Goal: Information Seeking & Learning: Learn about a topic

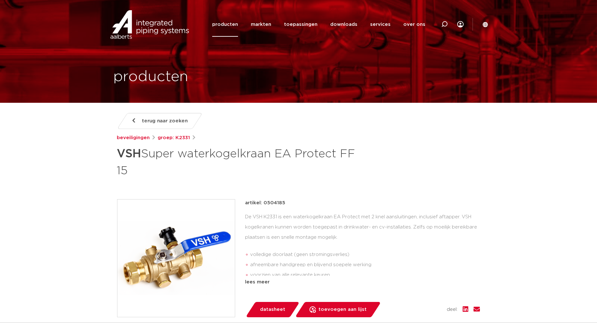
click at [235, 26] on link "producten" at bounding box center [225, 24] width 26 height 25
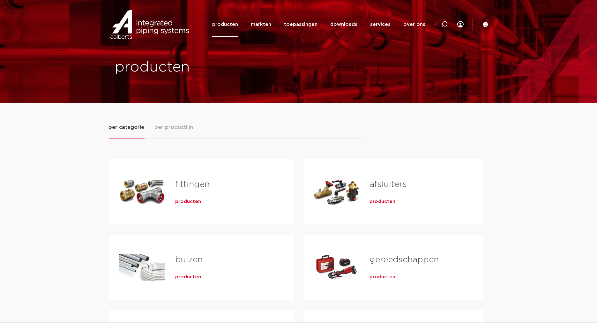
click at [174, 128] on span "per productlijn" at bounding box center [174, 128] width 39 height 8
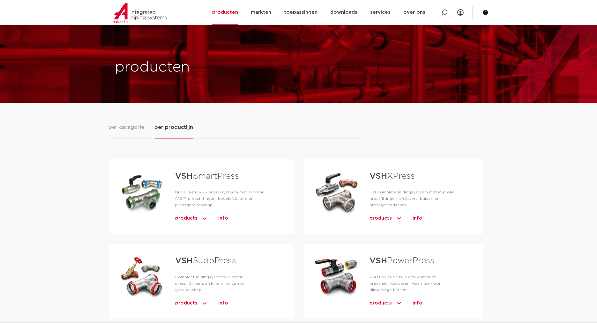
scroll to position [165, 0]
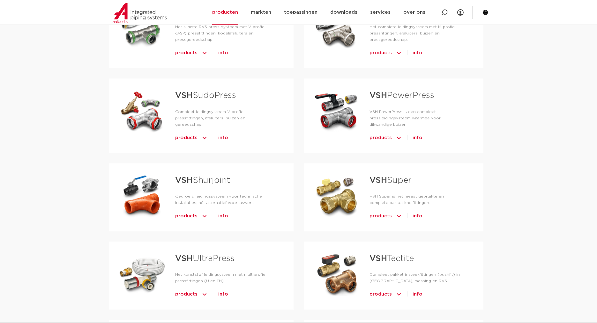
click at [418, 214] on span "info" at bounding box center [418, 216] width 10 height 10
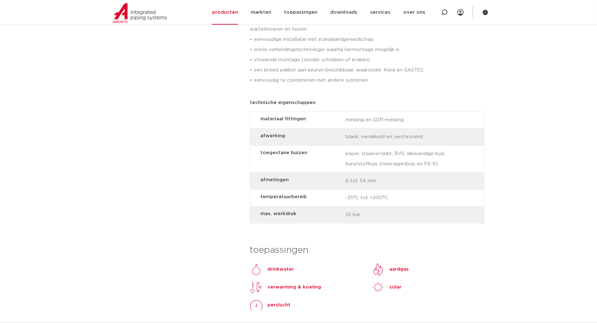
scroll to position [579, 0]
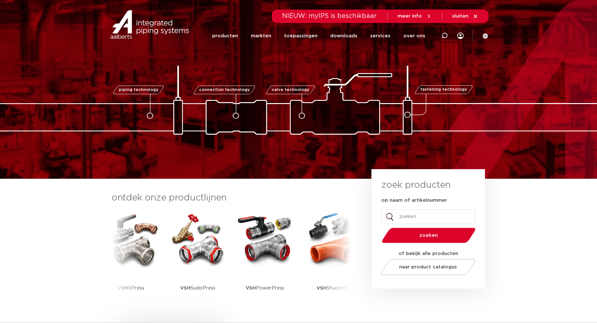
click at [486, 36] on icon at bounding box center [485, 35] width 5 height 5
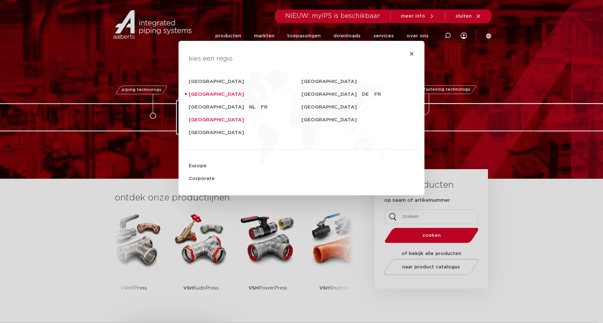
click at [207, 122] on link "United Kingdom" at bounding box center [245, 120] width 113 height 13
